Goal: Transaction & Acquisition: Book appointment/travel/reservation

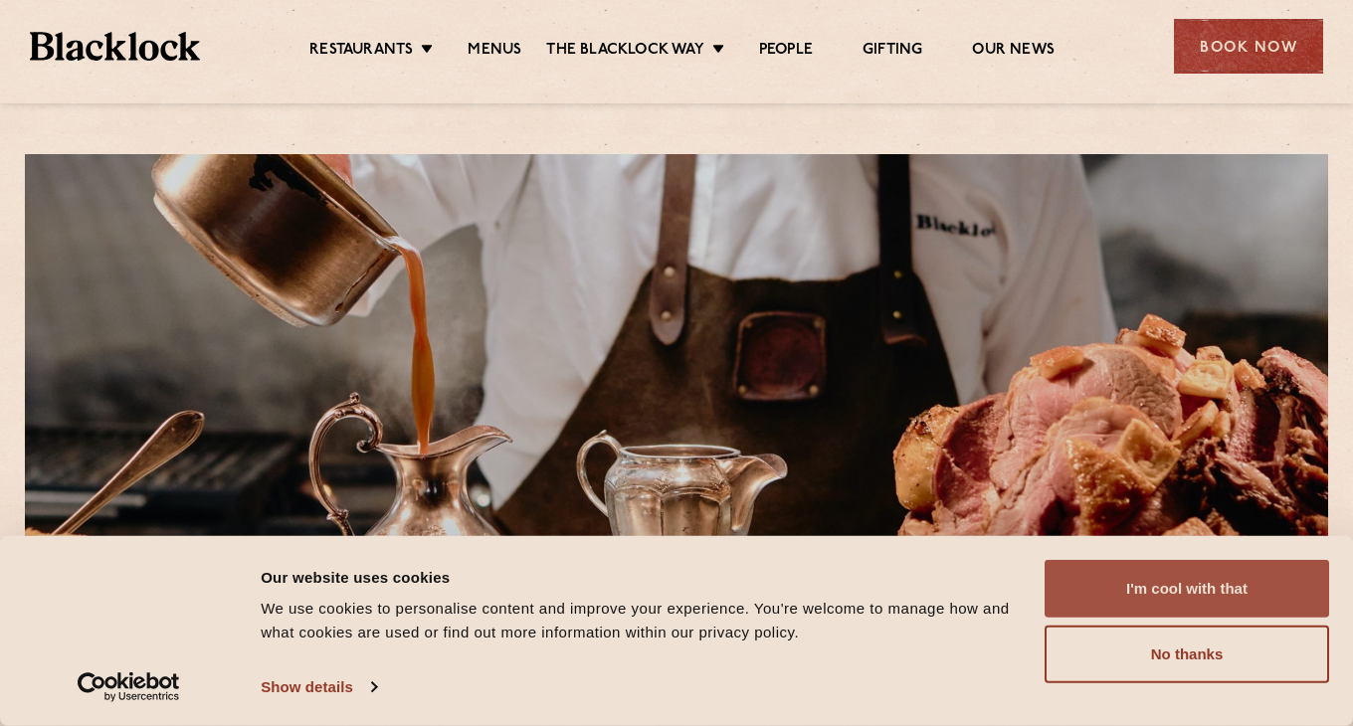
click at [1096, 592] on button "I'm cool with that" at bounding box center [1187, 589] width 285 height 58
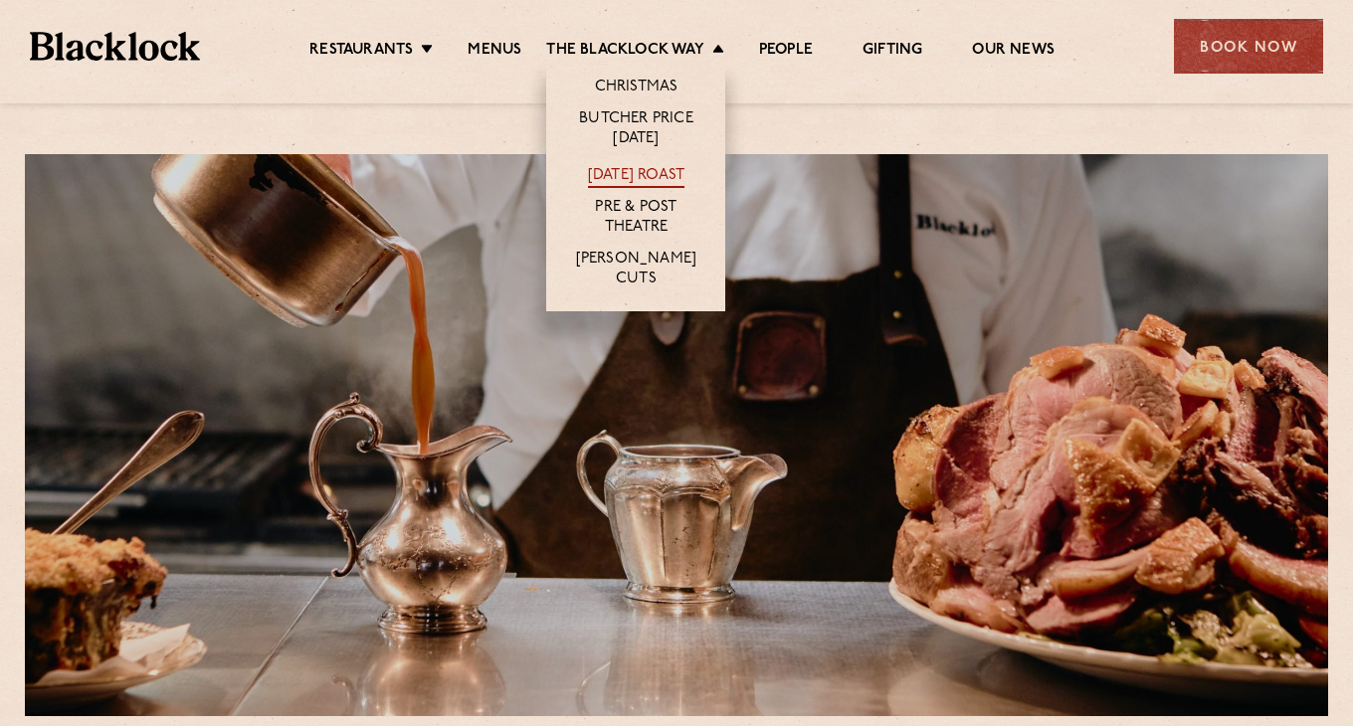
click at [641, 169] on link "[DATE] Roast" at bounding box center [636, 177] width 97 height 22
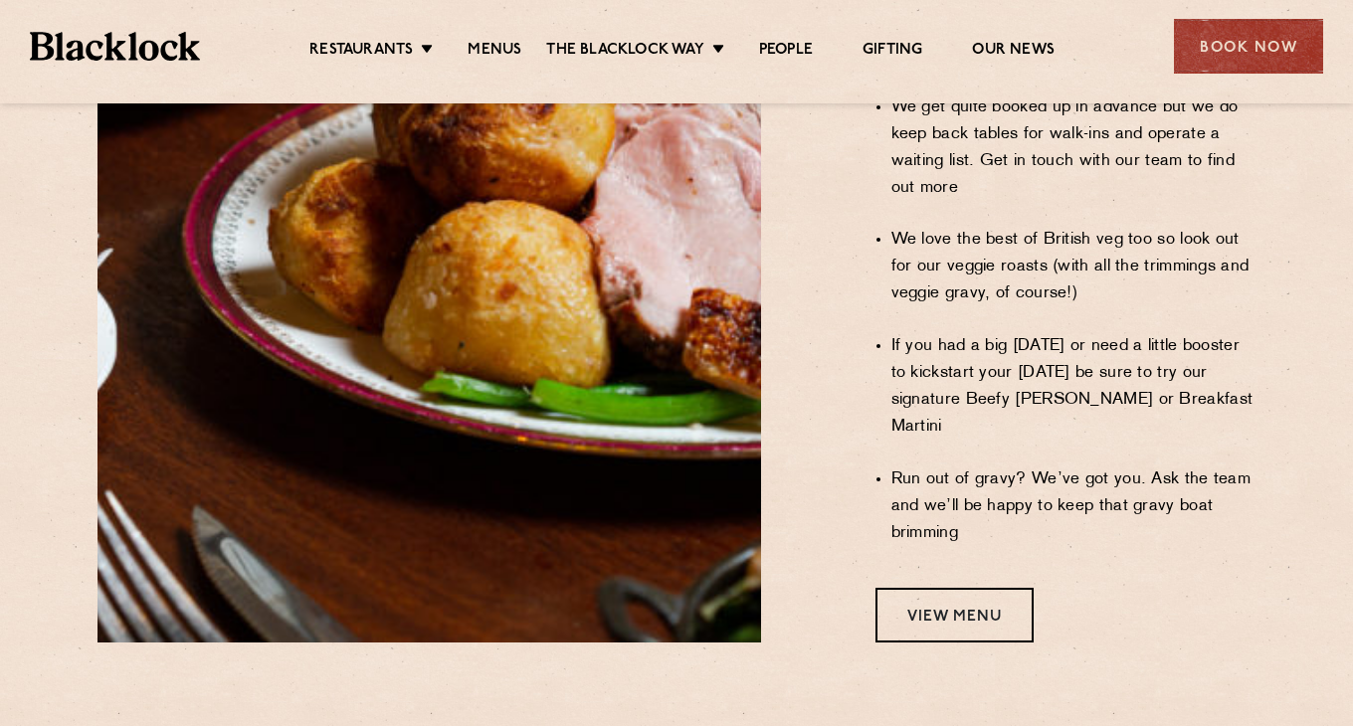
scroll to position [1774, 0]
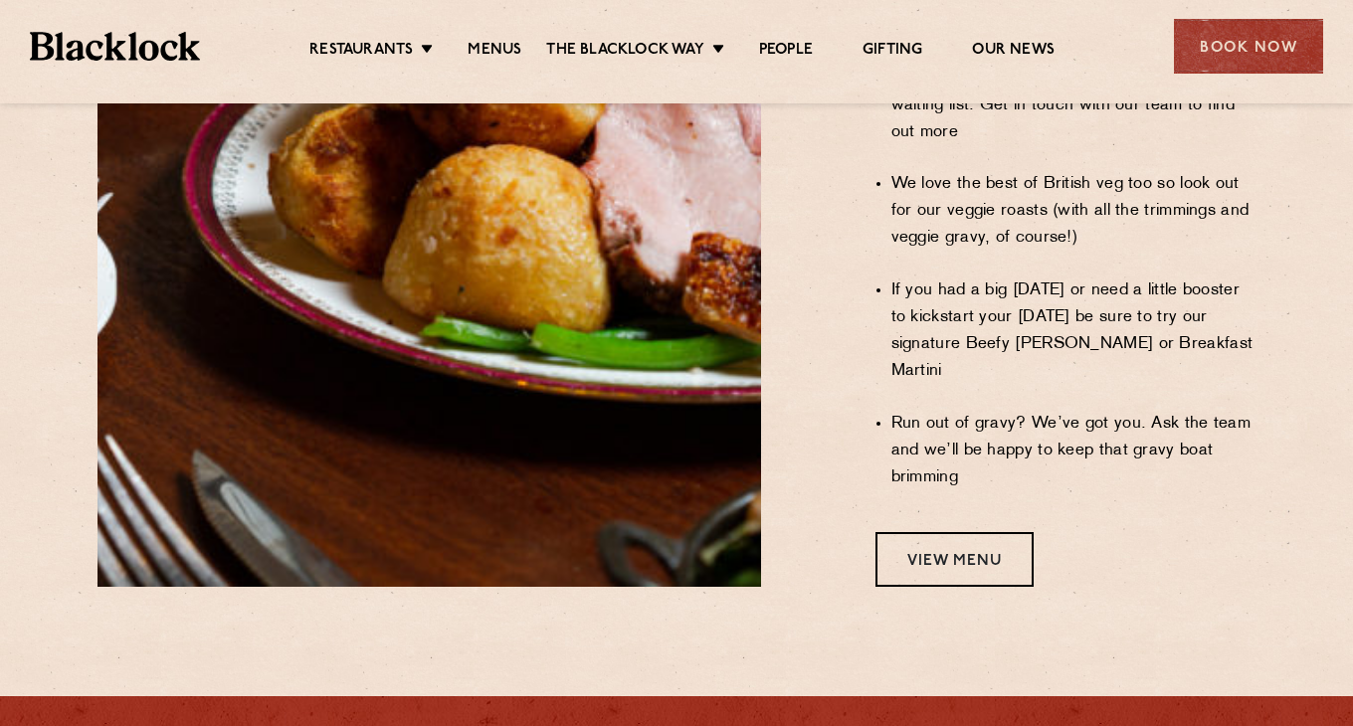
scroll to position [1563, 0]
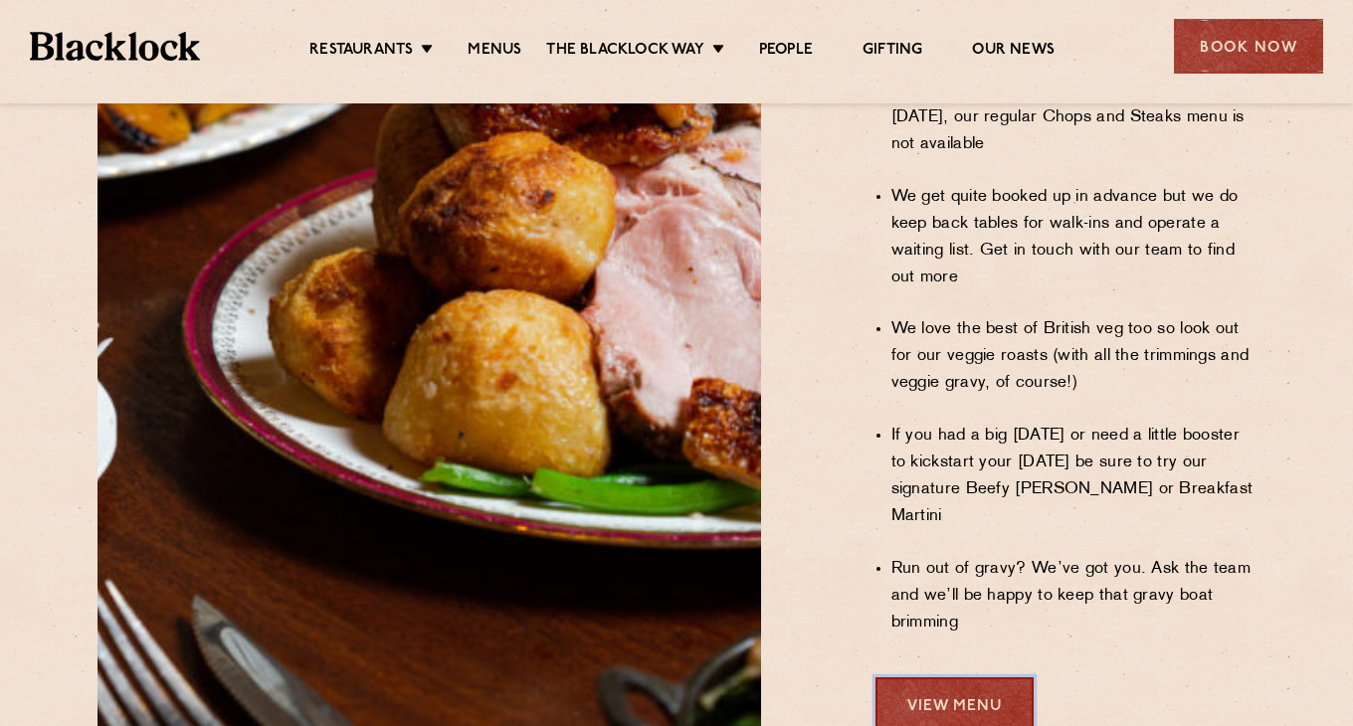
click at [937, 678] on link "View Menu" at bounding box center [955, 705] width 158 height 55
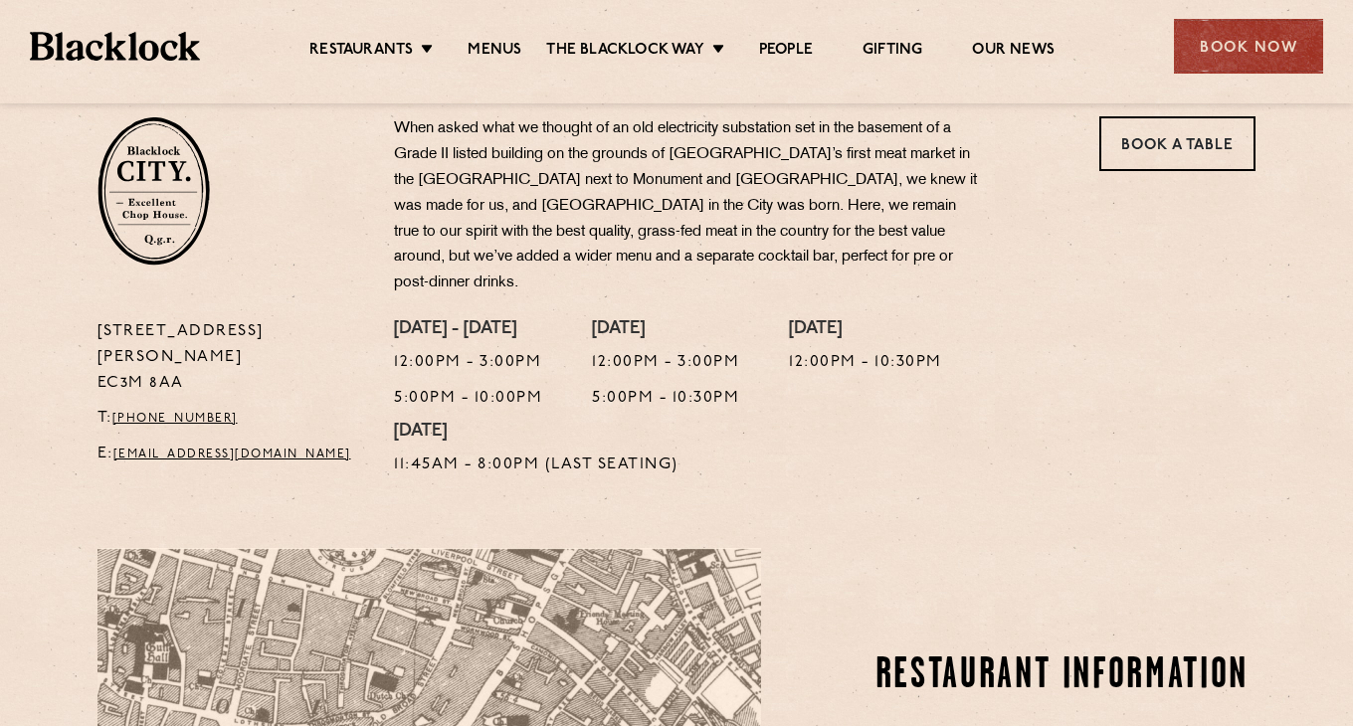
scroll to position [1111, 0]
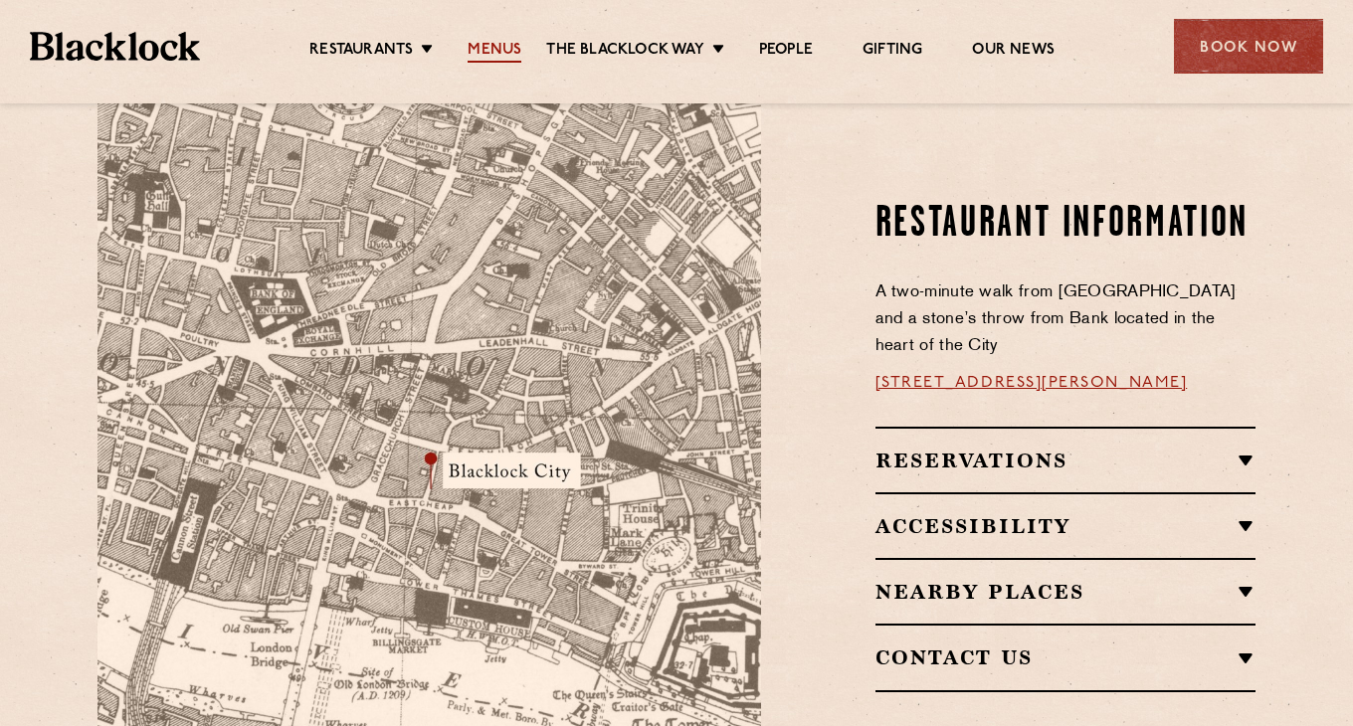
click at [480, 48] on link "Menus" at bounding box center [495, 52] width 54 height 22
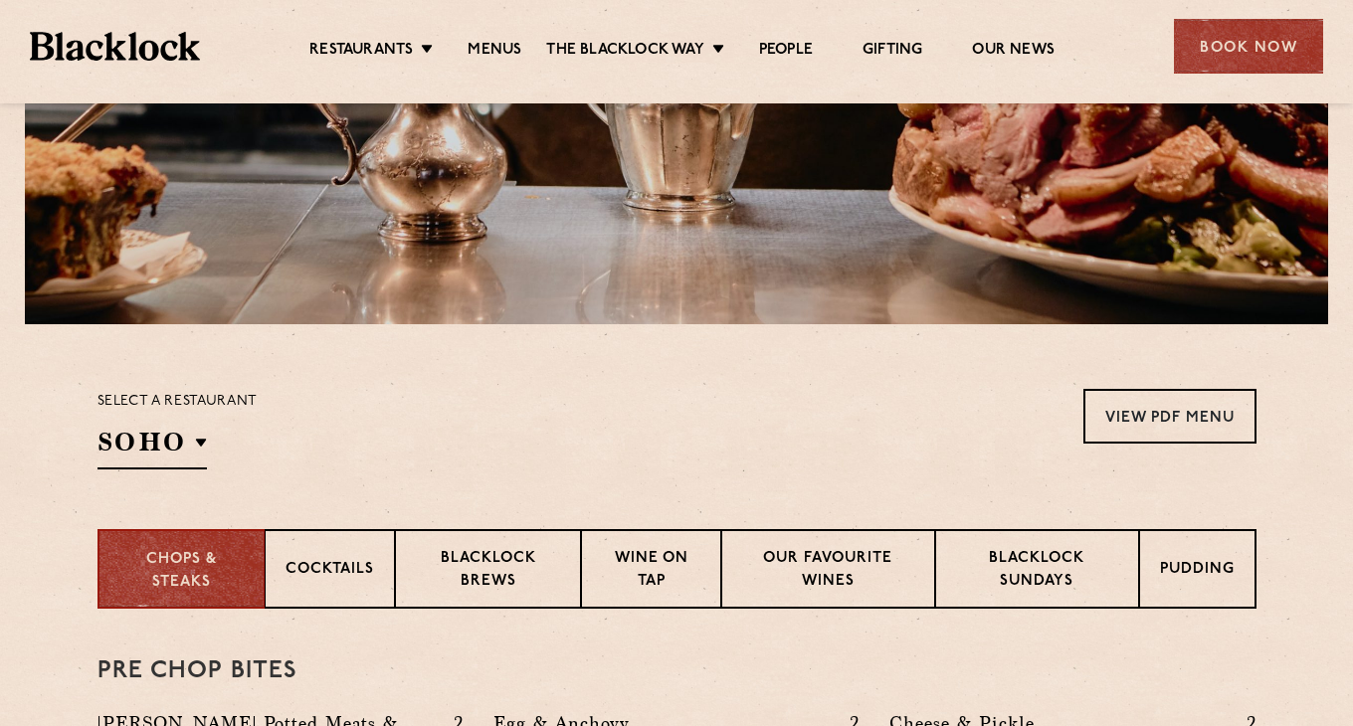
scroll to position [473, 0]
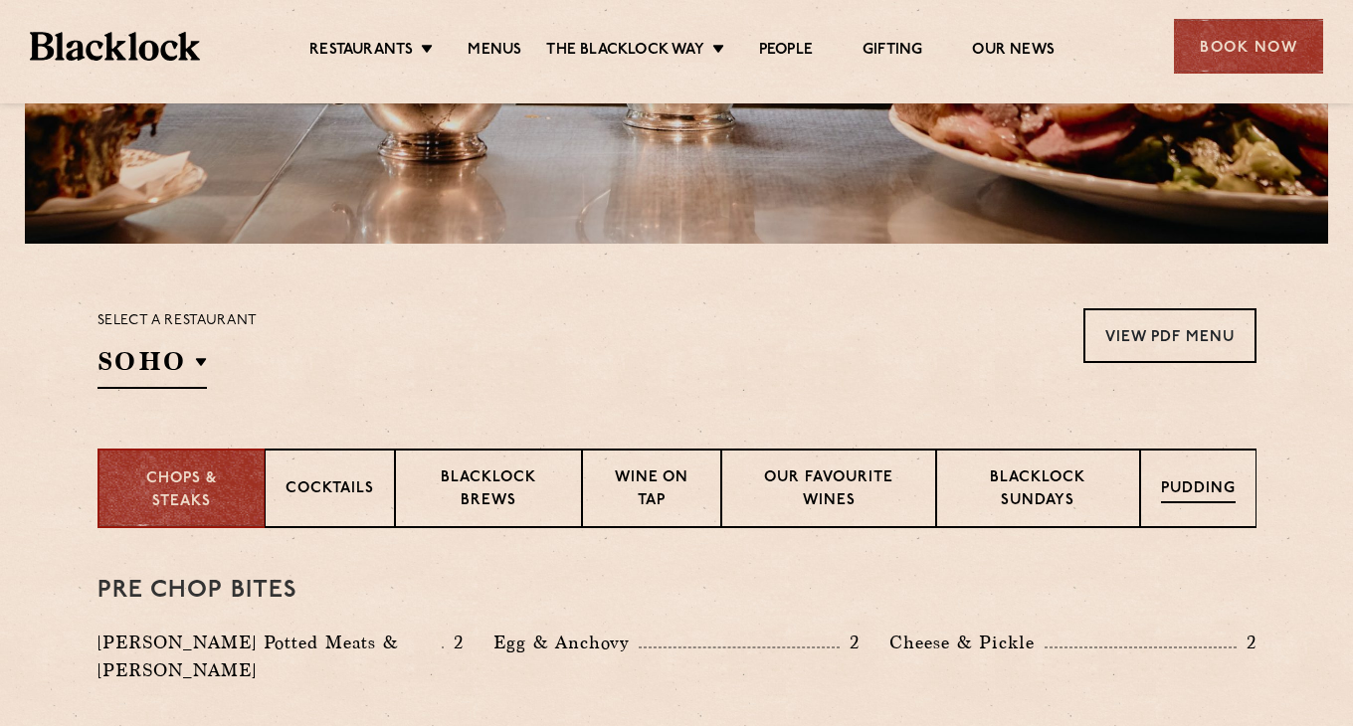
click at [1189, 504] on div "Pudding" at bounding box center [1198, 489] width 116 height 80
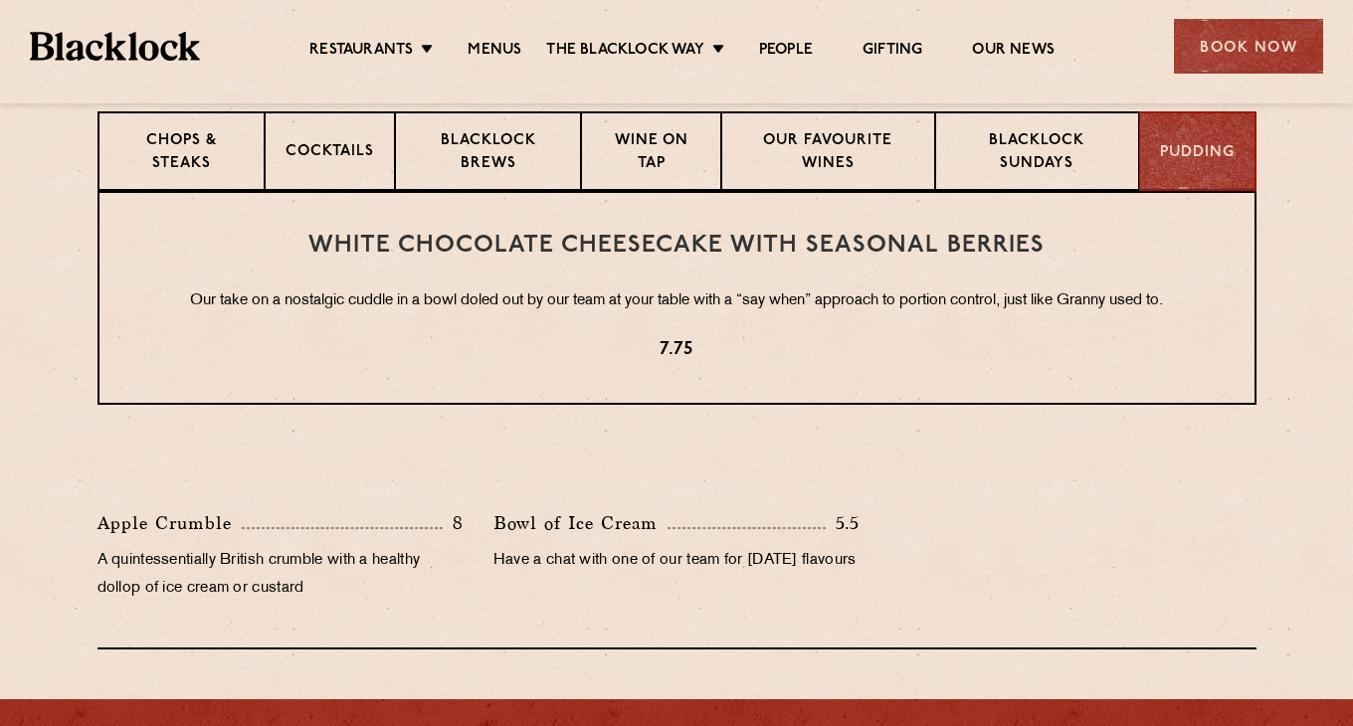
scroll to position [749, 0]
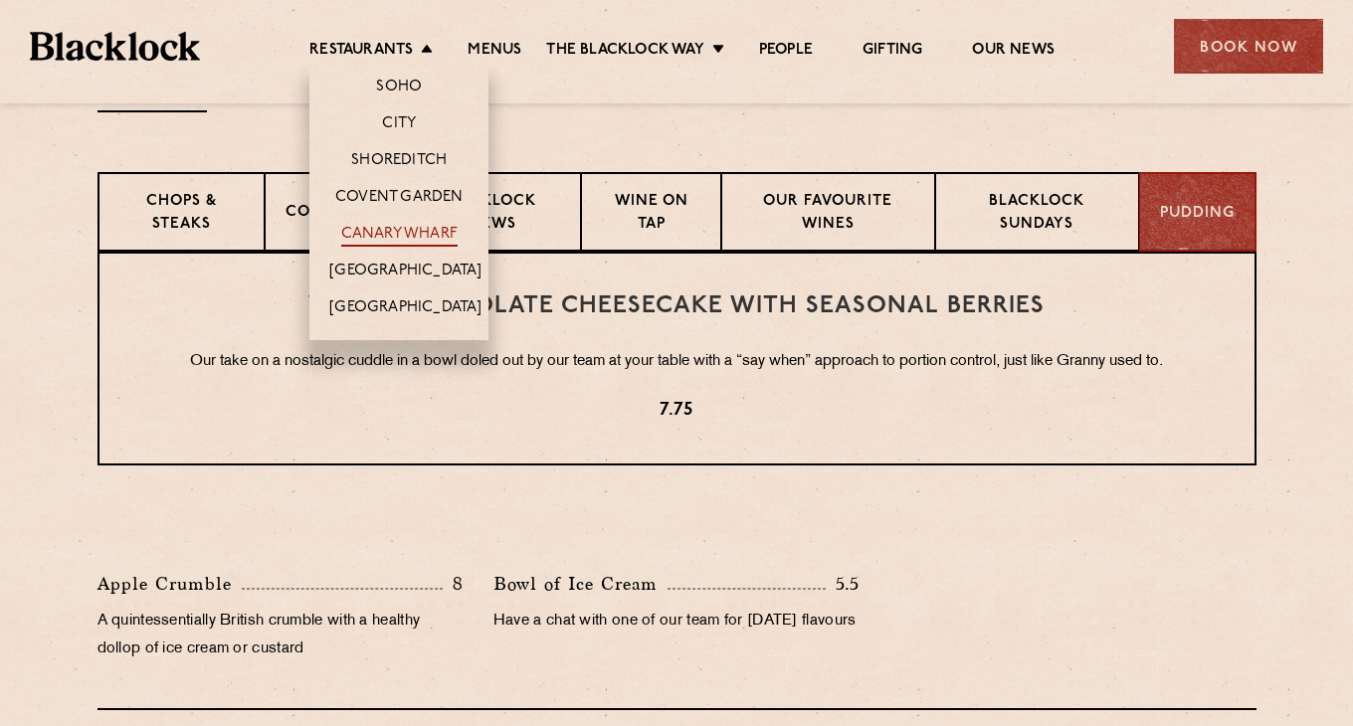
click at [395, 238] on link "Canary Wharf" at bounding box center [399, 236] width 116 height 22
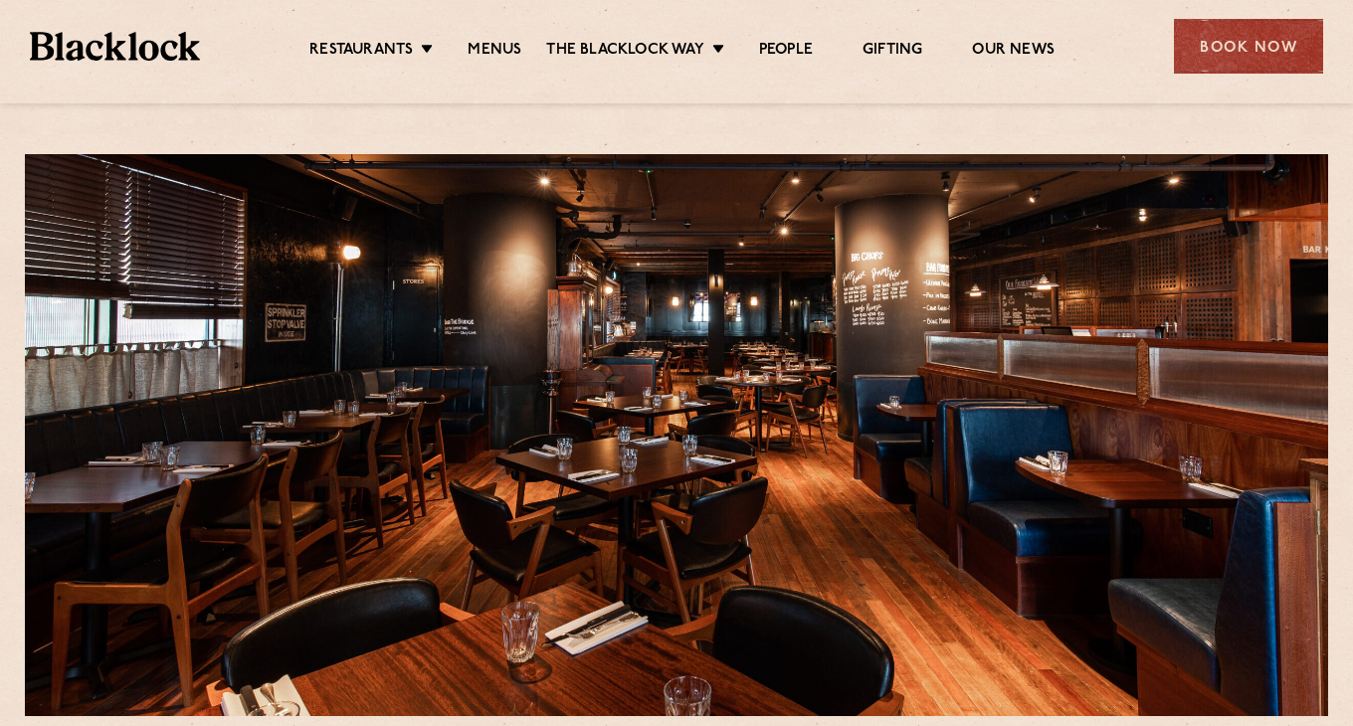
scroll to position [479, 0]
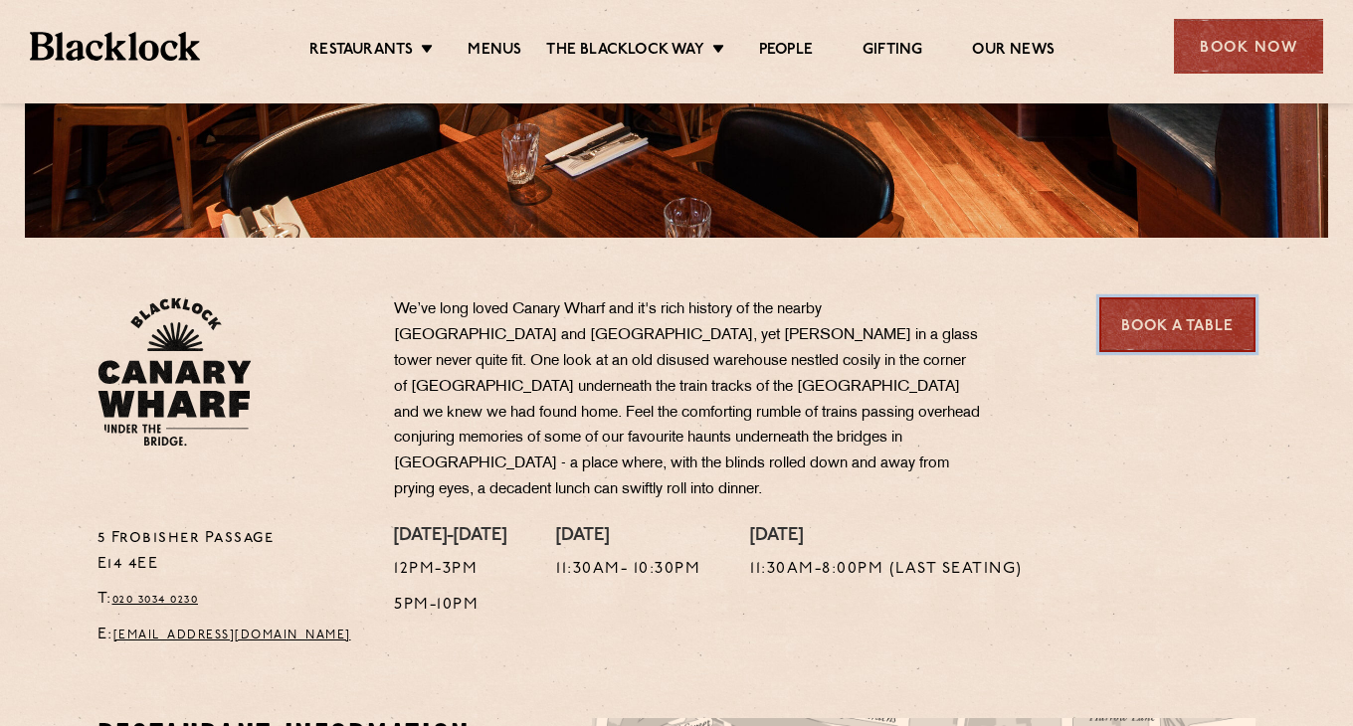
click at [1158, 297] on link "Book a Table" at bounding box center [1177, 324] width 156 height 55
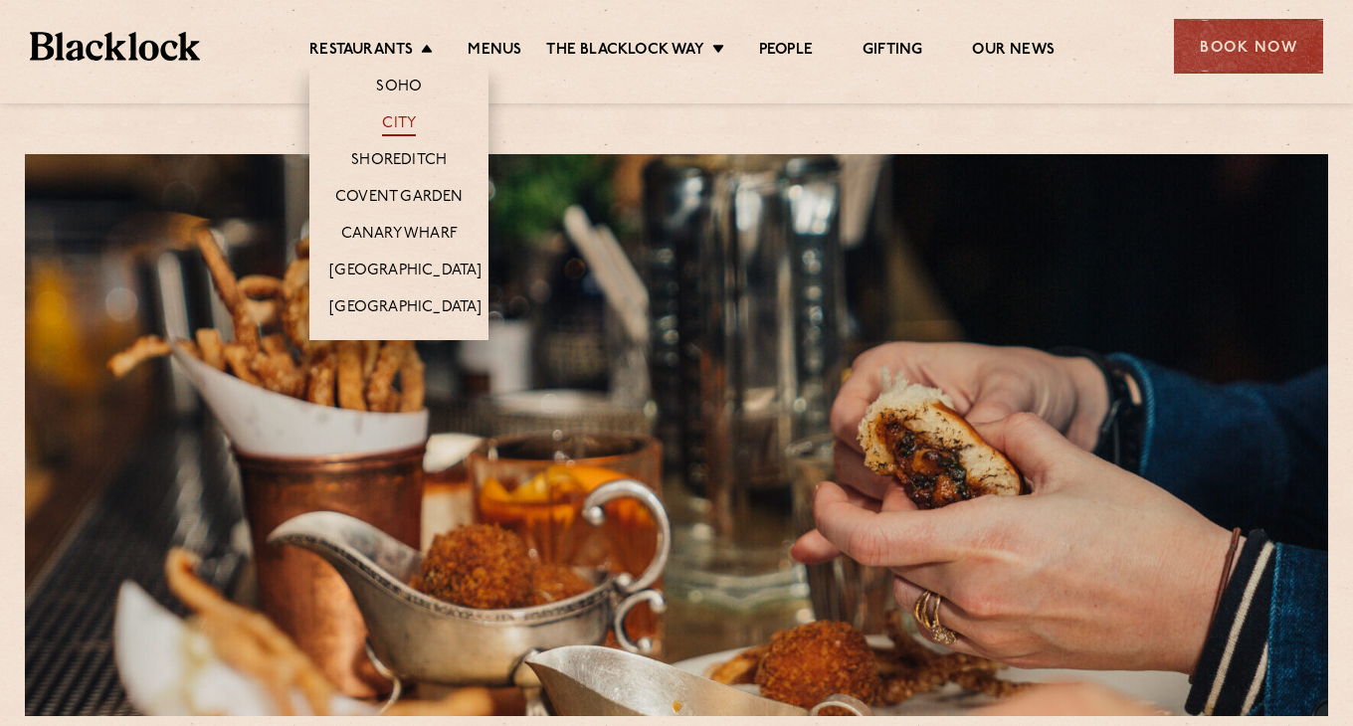
click at [410, 120] on link "City" at bounding box center [399, 125] width 34 height 22
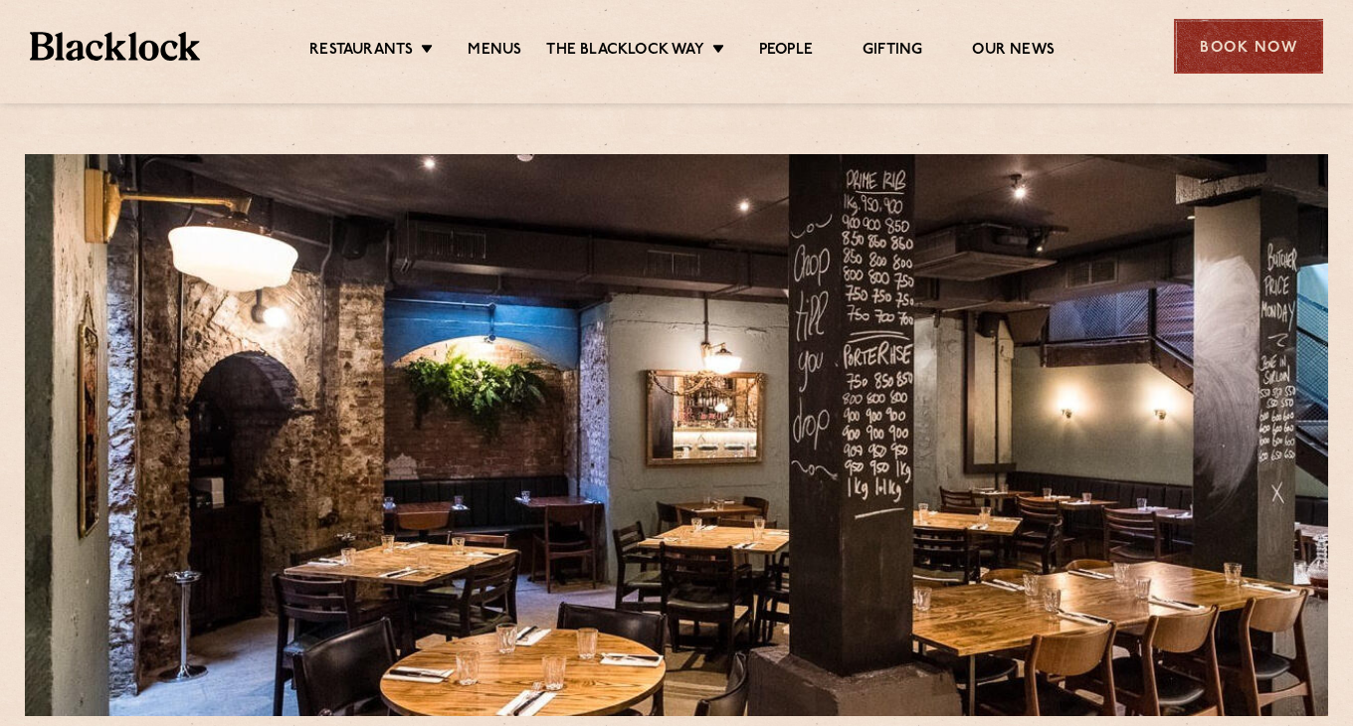
click at [1235, 45] on div "Book Now" at bounding box center [1248, 46] width 149 height 55
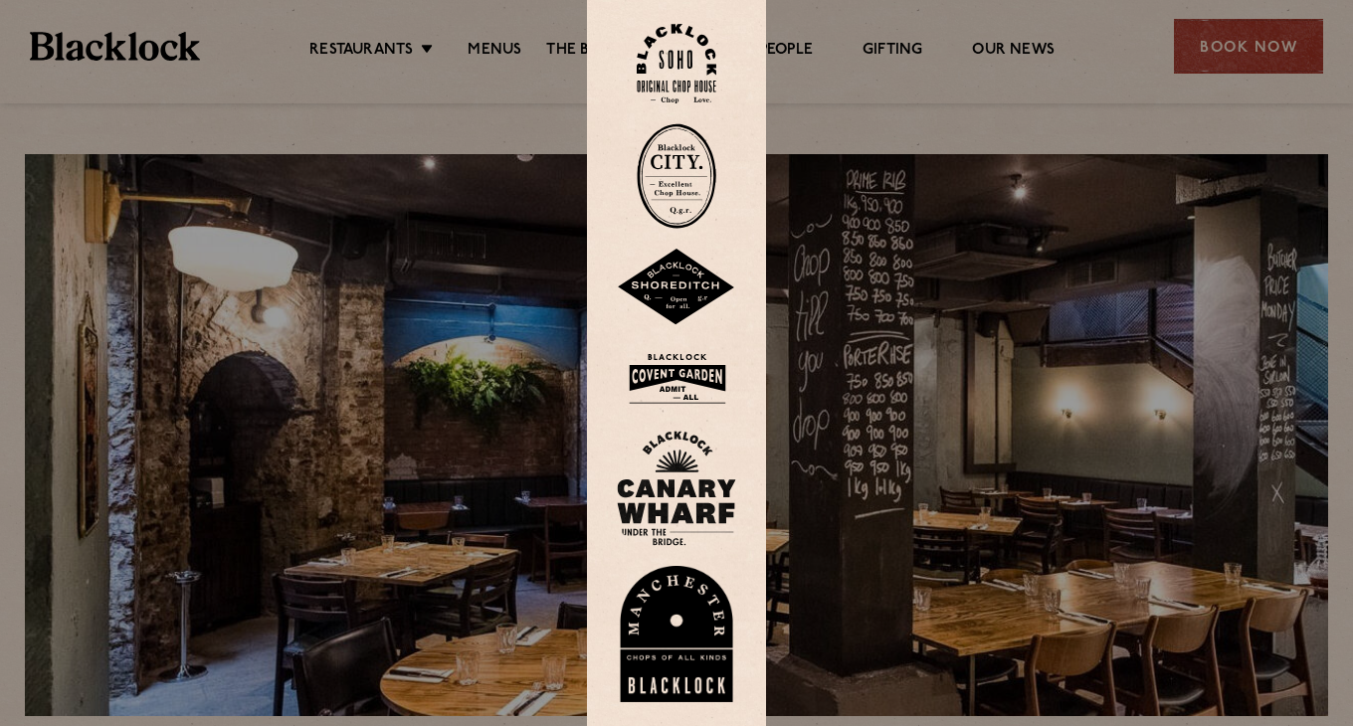
click at [848, 261] on div at bounding box center [676, 363] width 1353 height 726
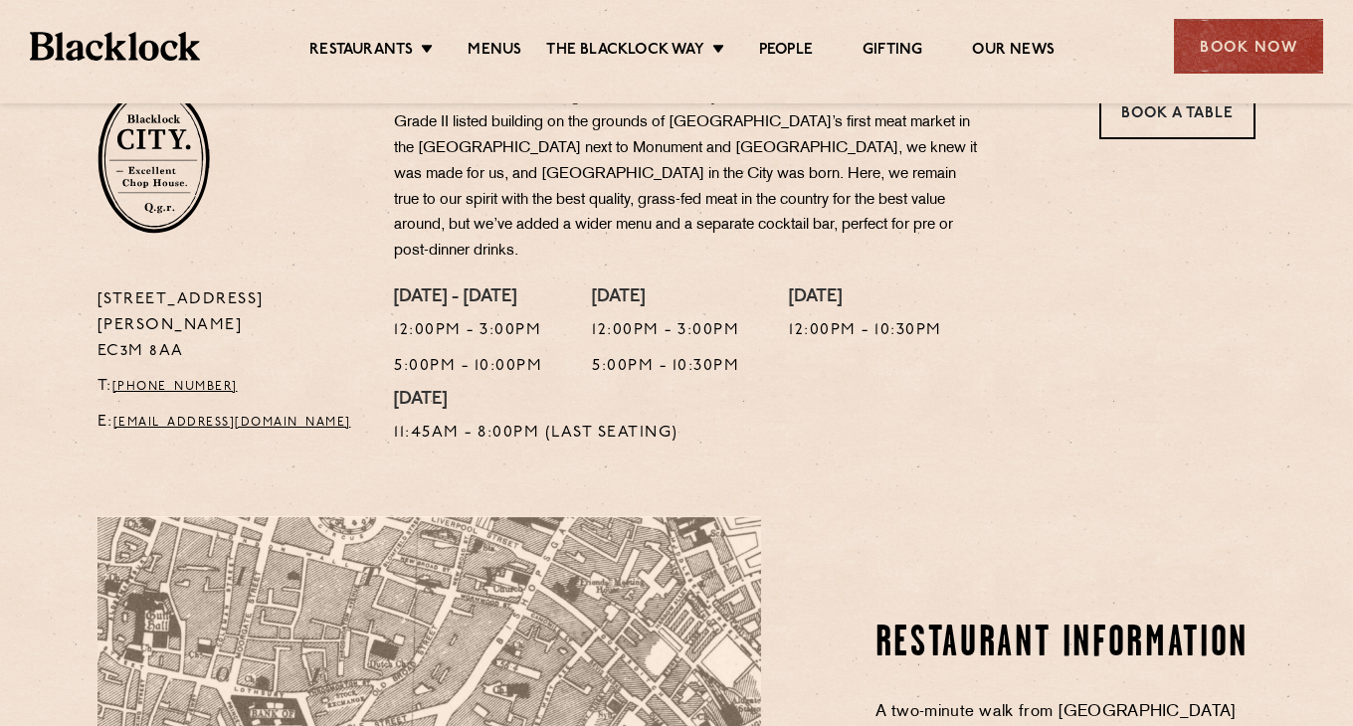
scroll to position [625, 0]
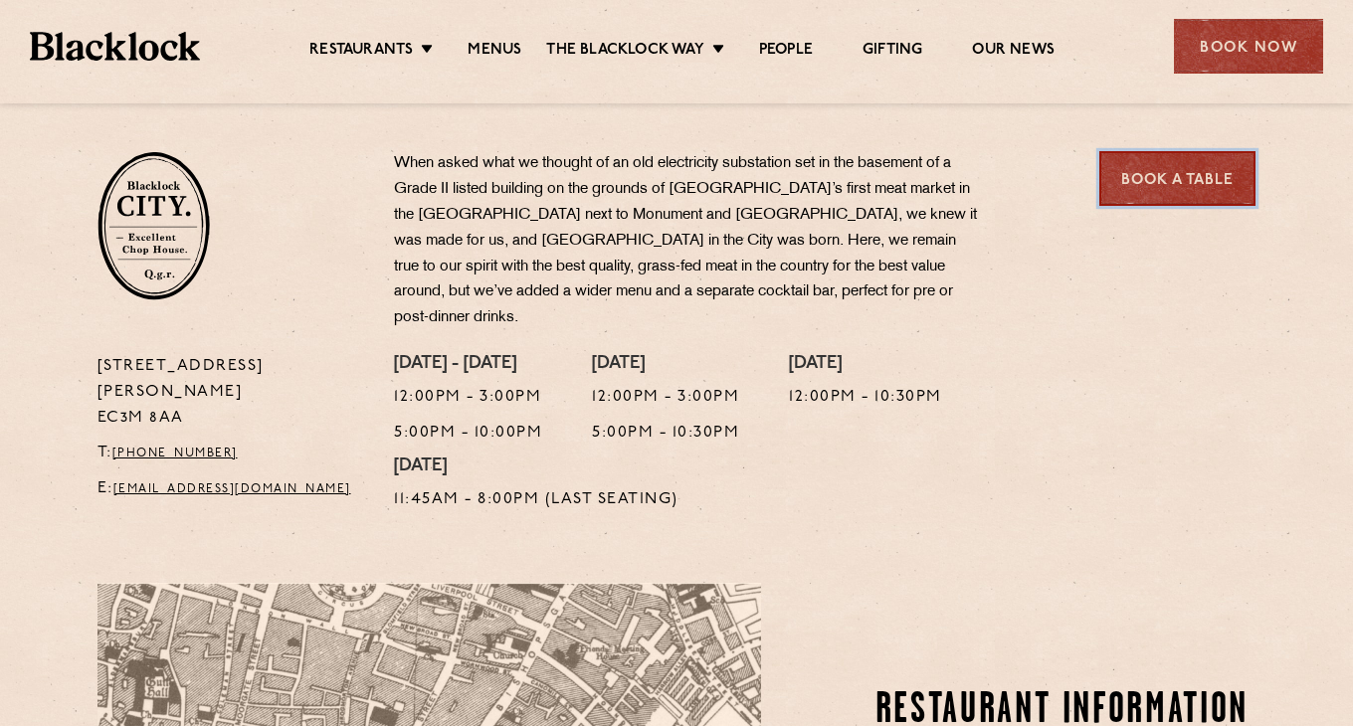
click at [1151, 167] on link "Book a Table" at bounding box center [1177, 178] width 156 height 55
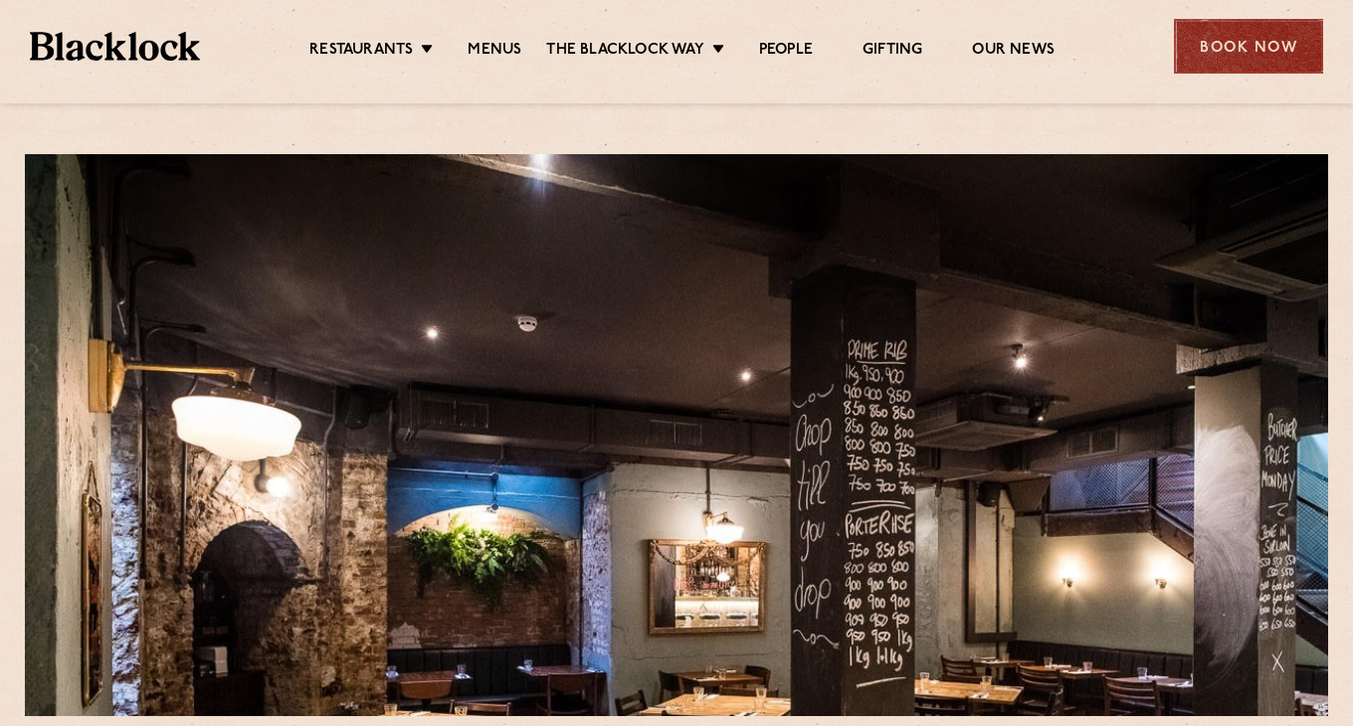
click at [1229, 71] on div "Book Now" at bounding box center [1248, 46] width 149 height 55
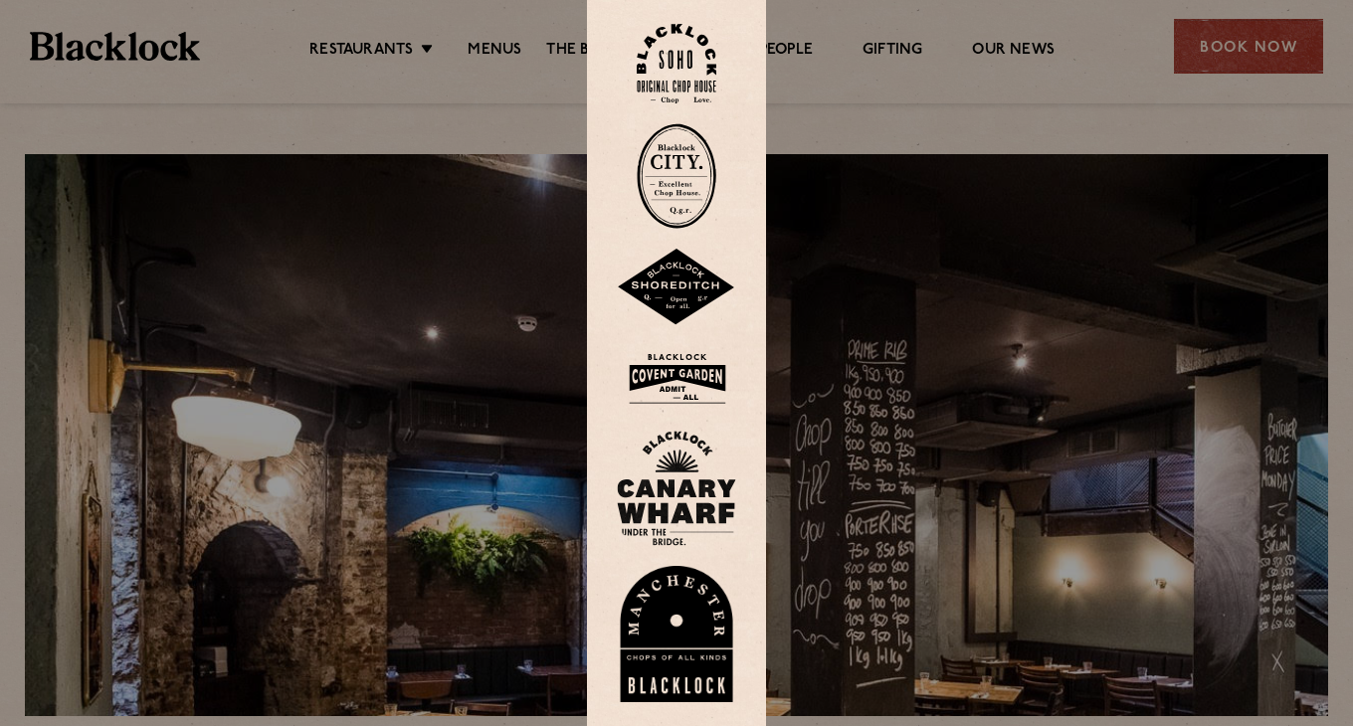
click at [685, 166] on img at bounding box center [677, 175] width 80 height 105
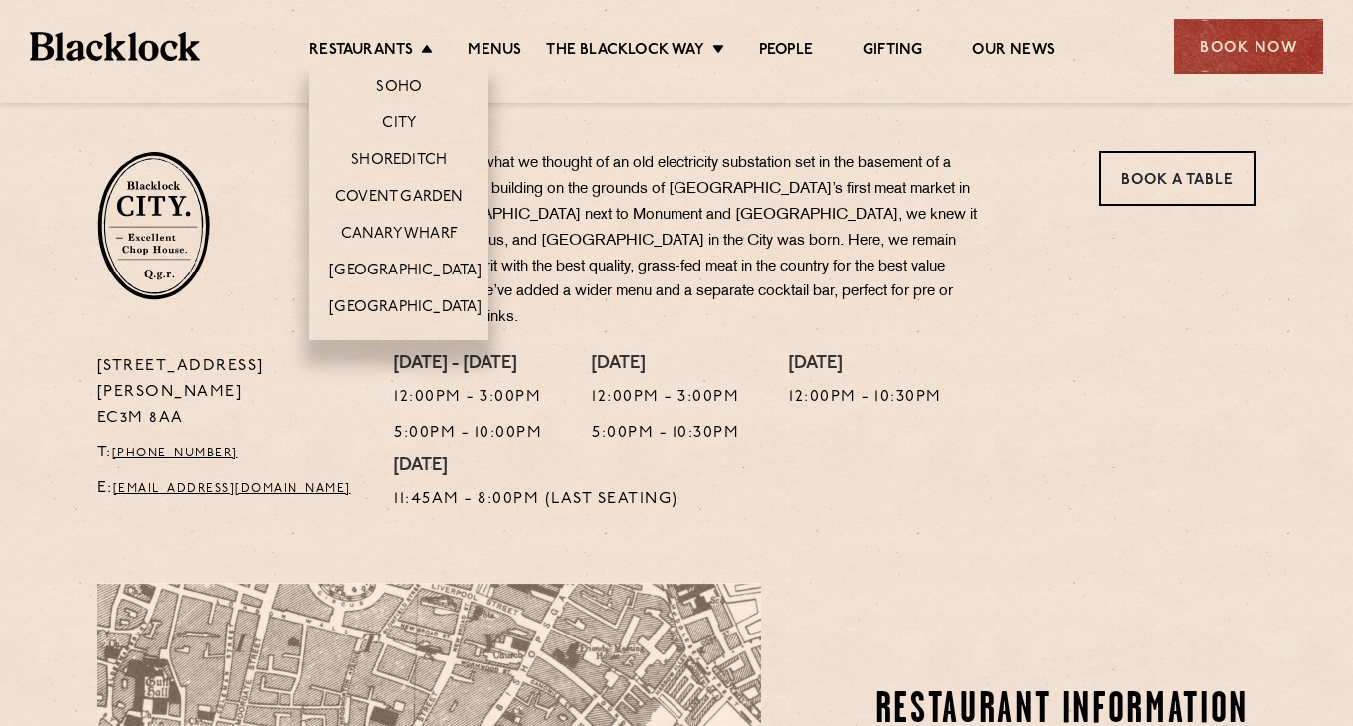
click at [335, 73] on li "Soho" at bounding box center [398, 84] width 179 height 42
click at [386, 156] on link "Shoreditch" at bounding box center [399, 162] width 96 height 22
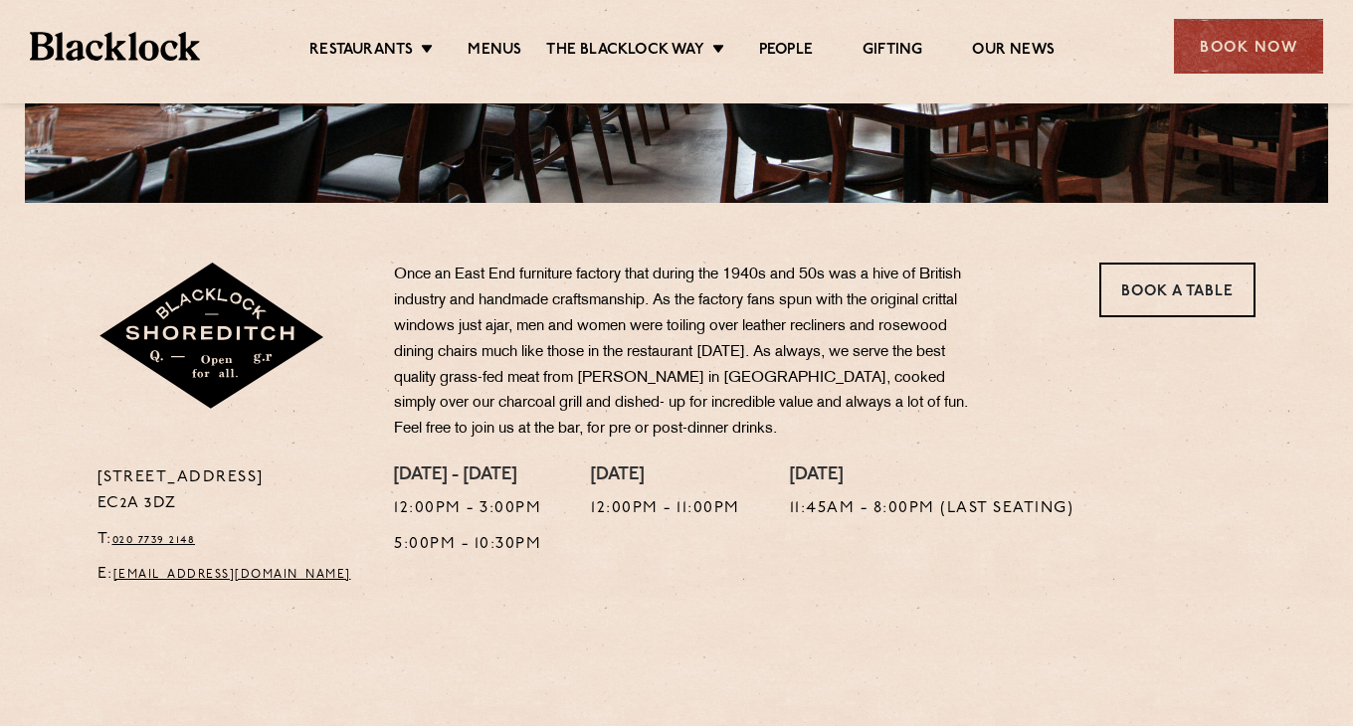
scroll to position [527, 0]
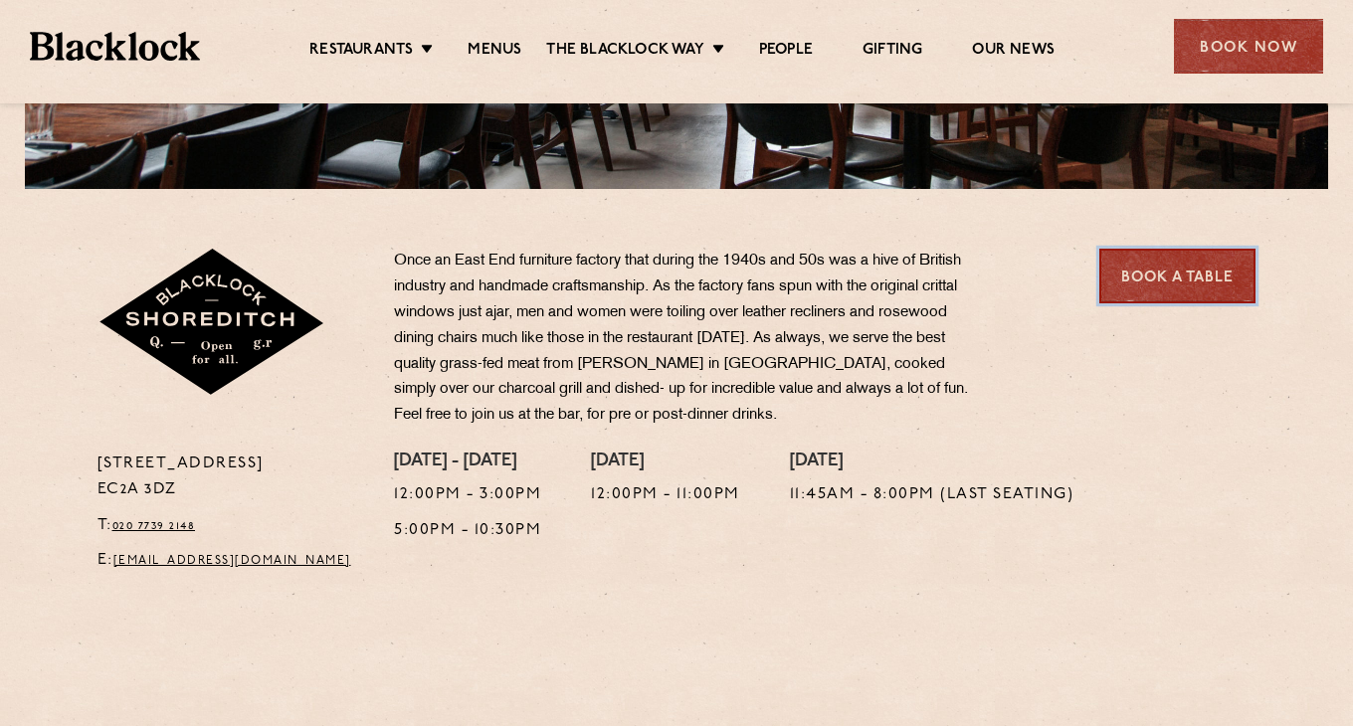
click at [1128, 298] on link "Book a Table" at bounding box center [1177, 276] width 156 height 55
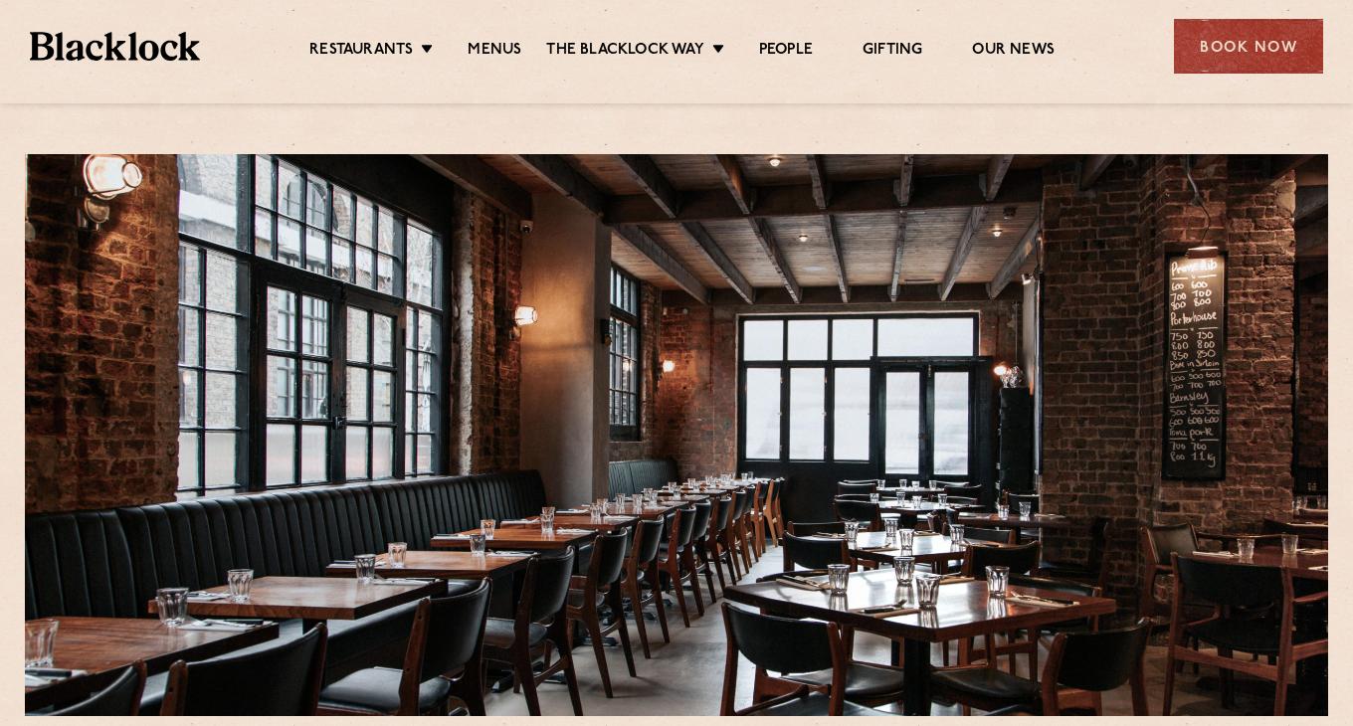
click at [194, 150] on section at bounding box center [676, 425] width 1353 height 582
